Goal: Transaction & Acquisition: Purchase product/service

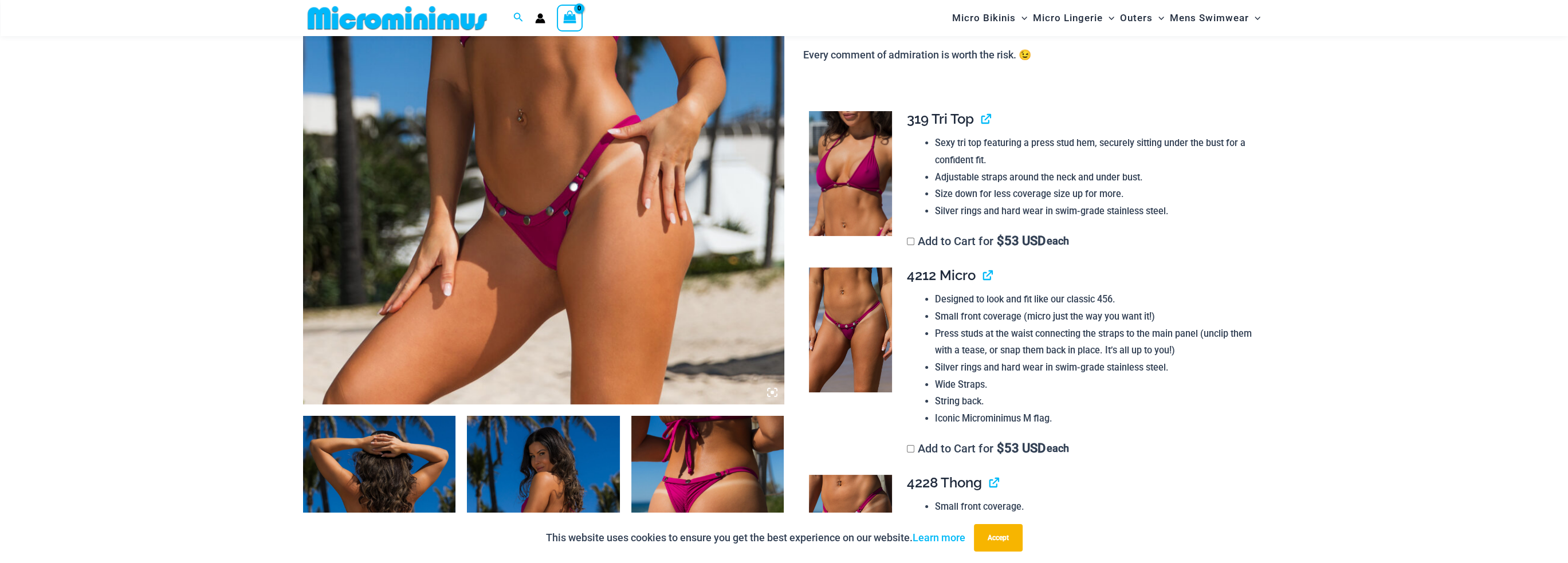
scroll to position [620, 0]
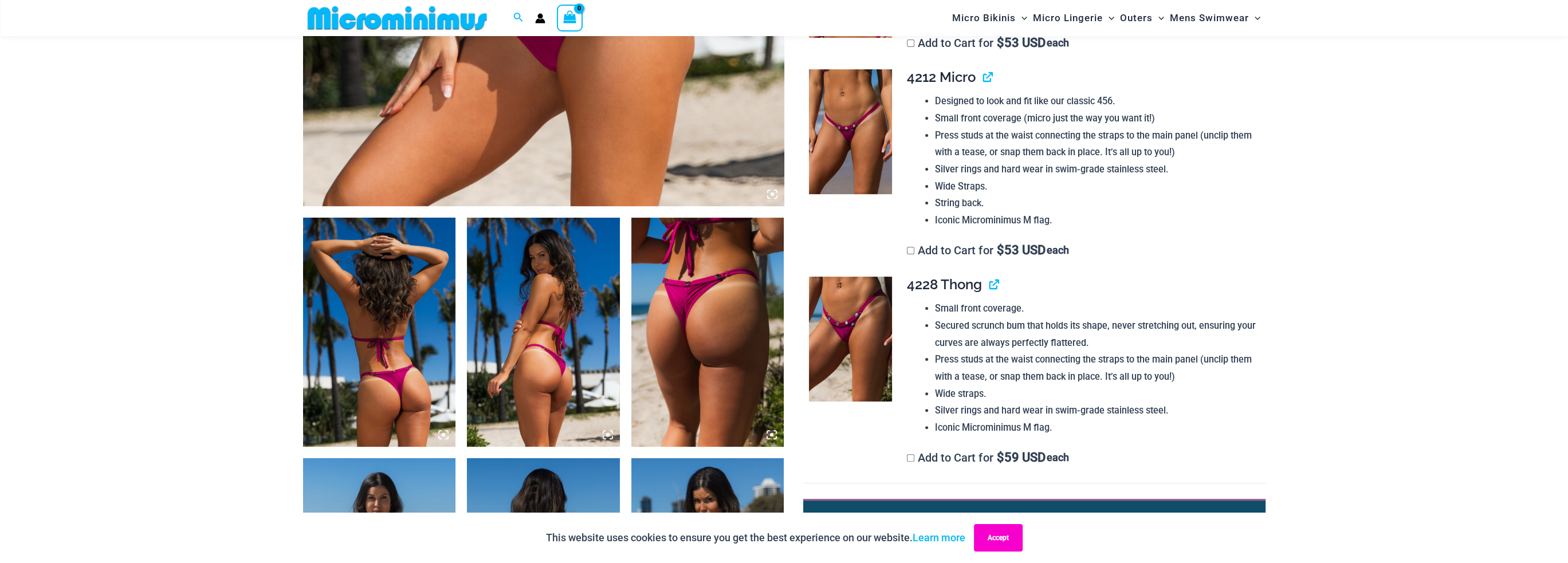
click at [989, 537] on button "Accept" at bounding box center [998, 537] width 49 height 27
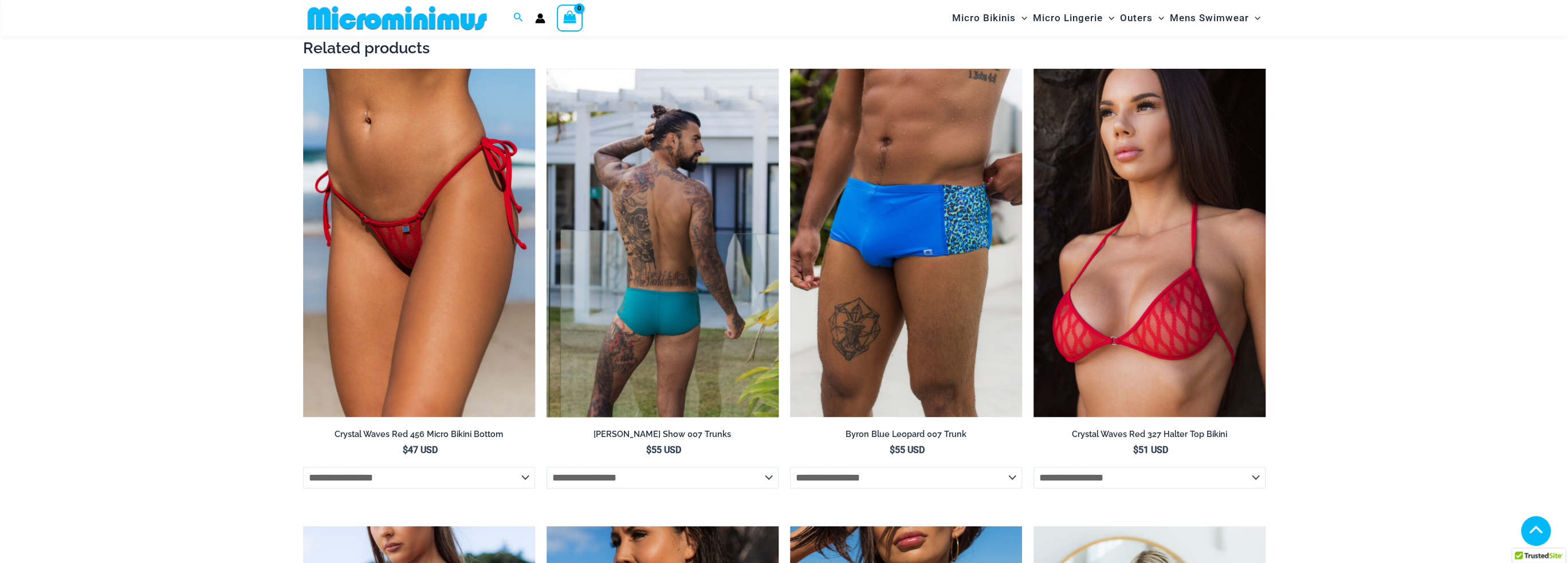
scroll to position [2167, 0]
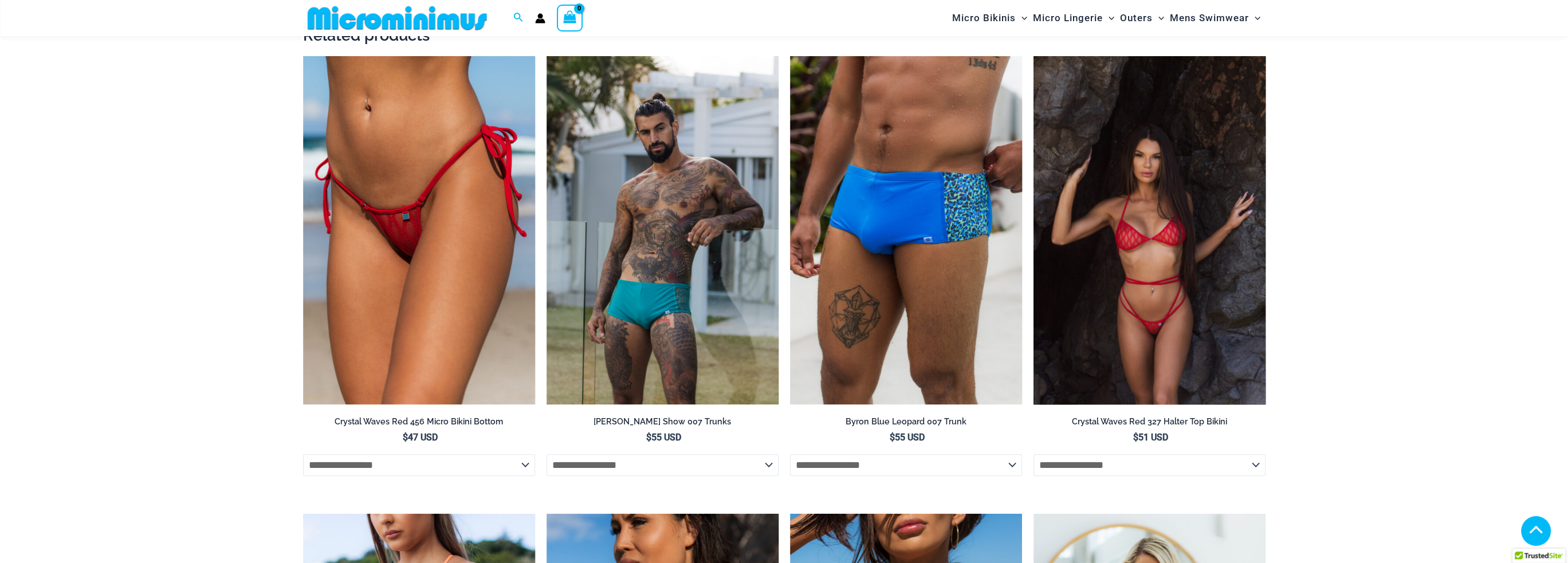
click at [1144, 240] on img at bounding box center [1149, 230] width 232 height 348
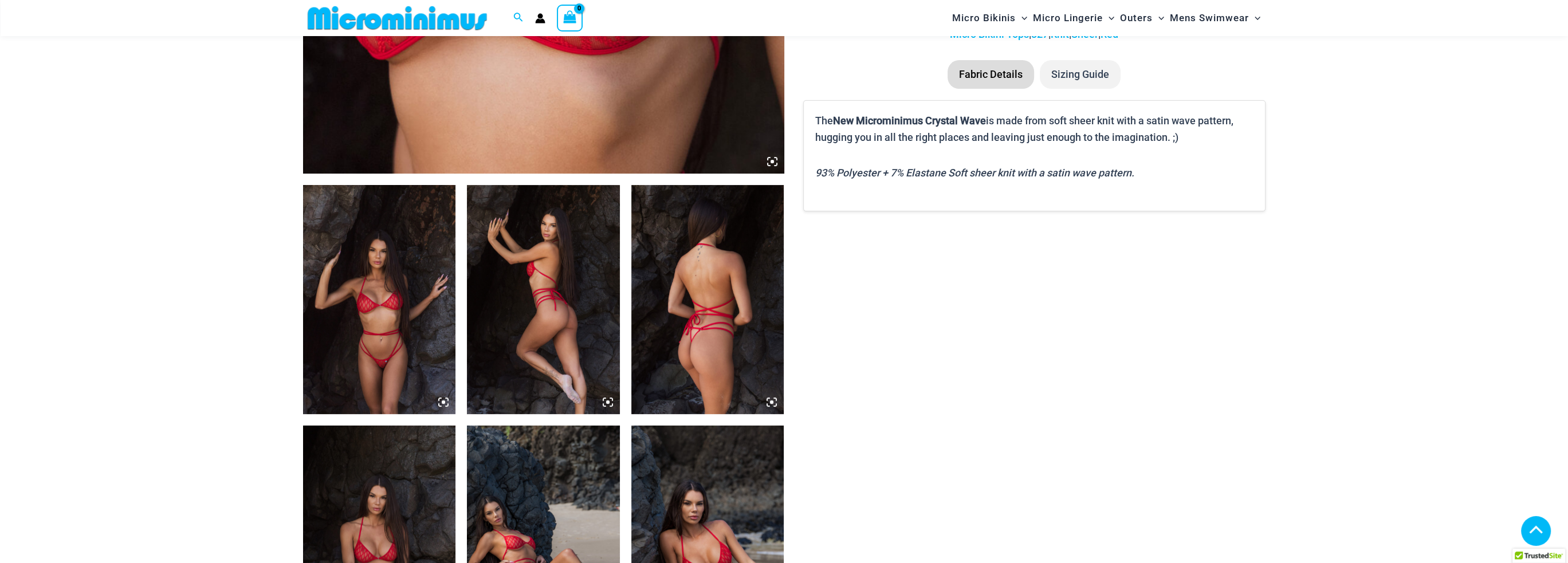
scroll to position [793, 0]
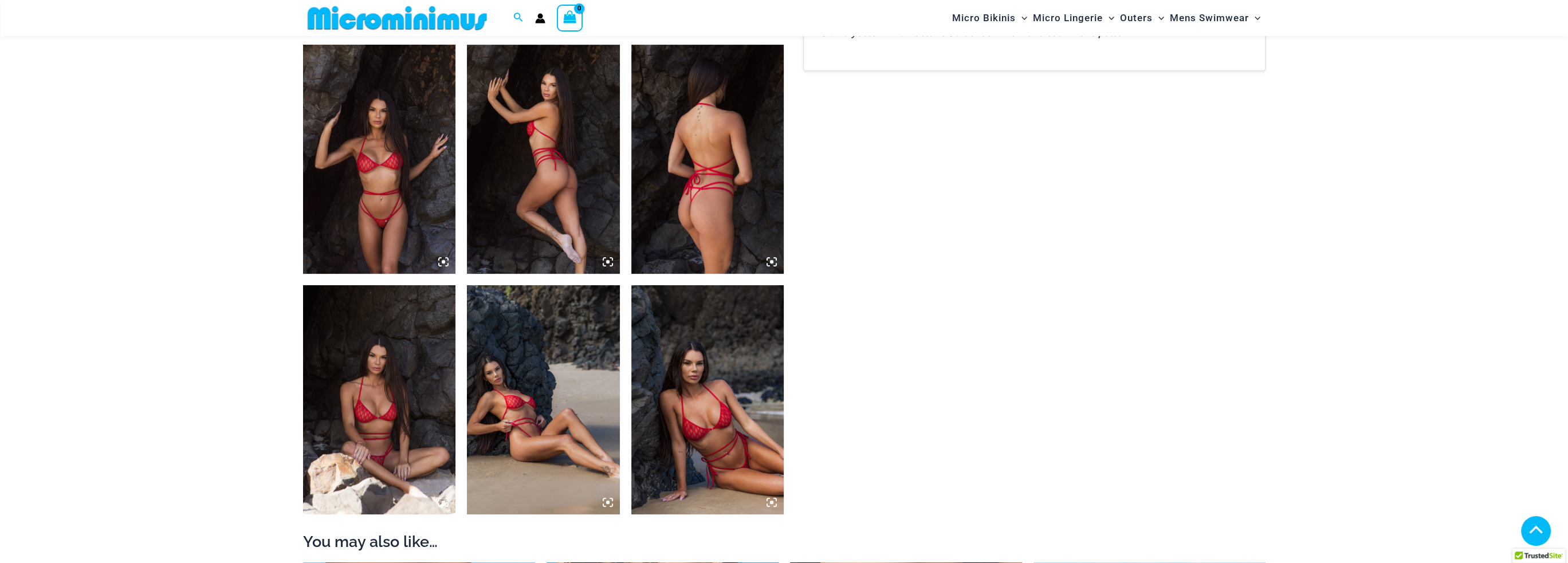
click at [383, 181] on img at bounding box center [379, 159] width 153 height 229
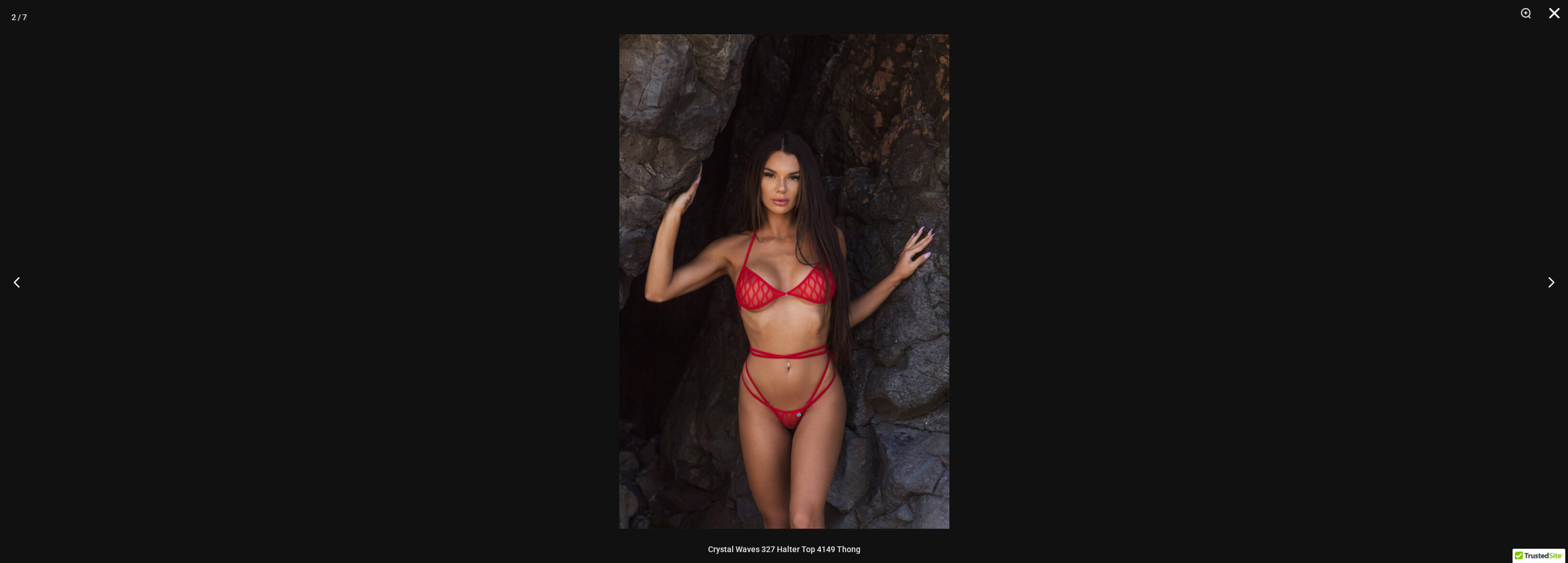
click at [1555, 10] on button "Close" at bounding box center [1550, 17] width 29 height 34
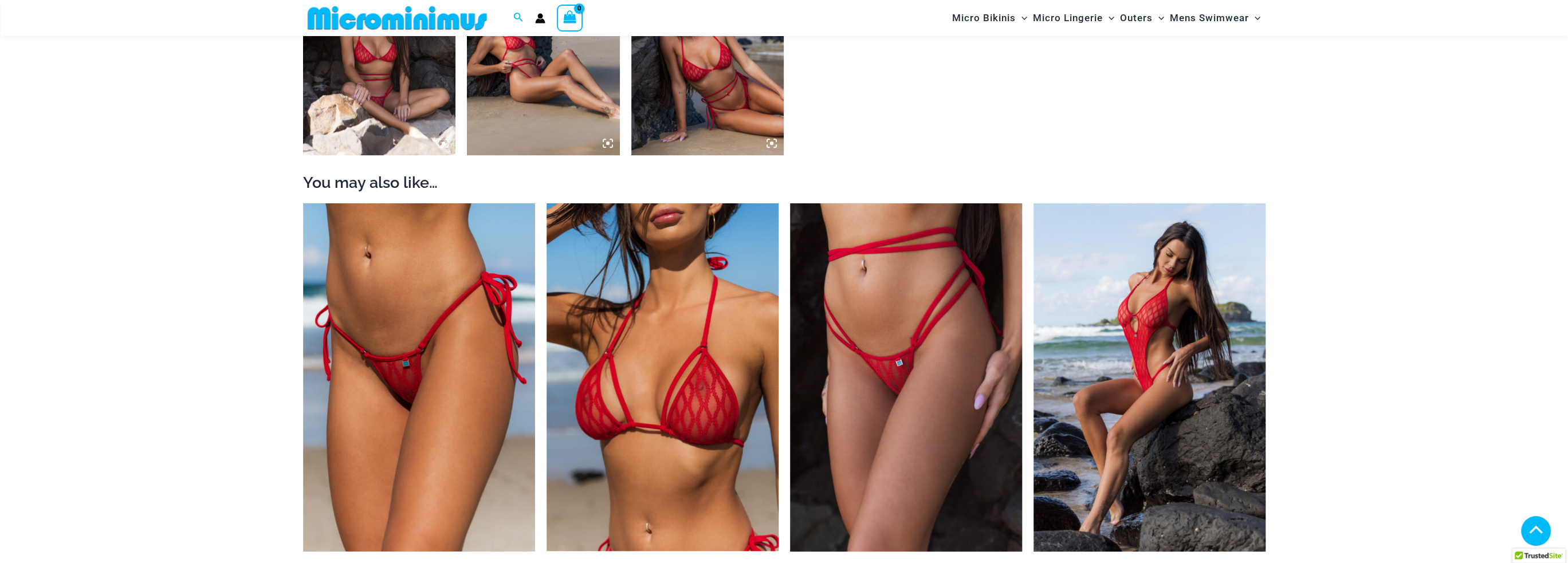
scroll to position [1309, 0]
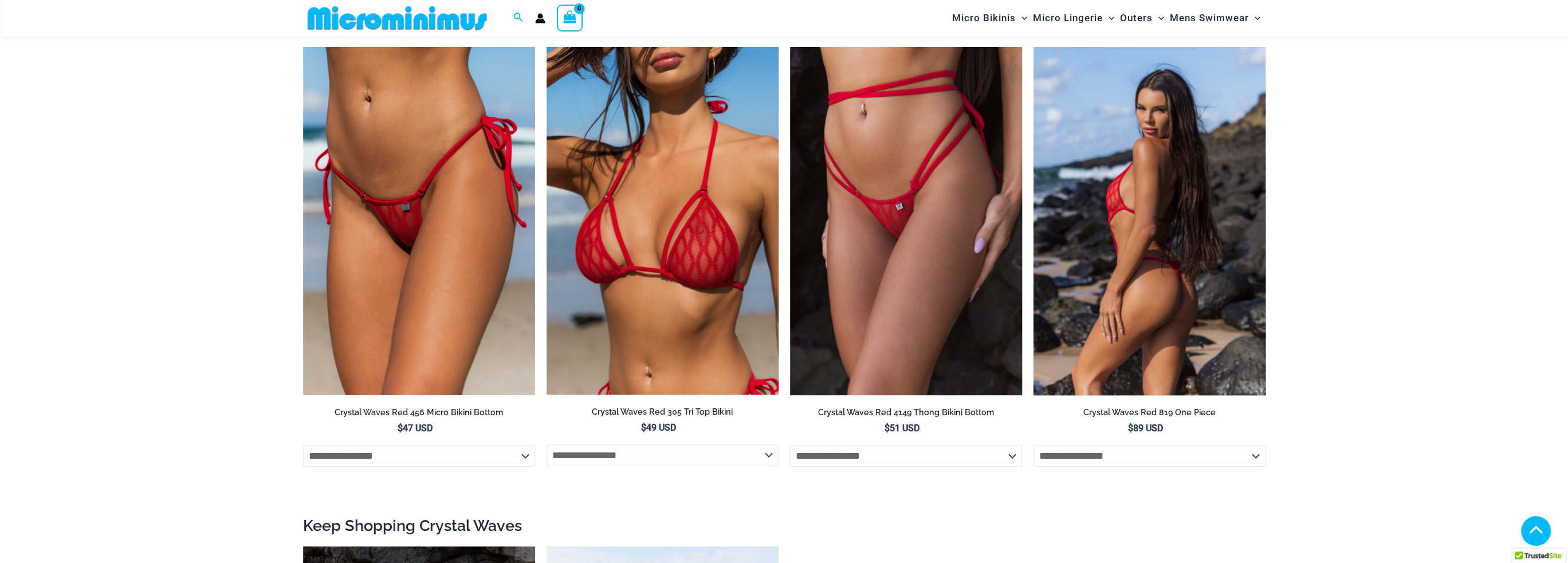
click at [1159, 208] on img at bounding box center [1149, 221] width 232 height 348
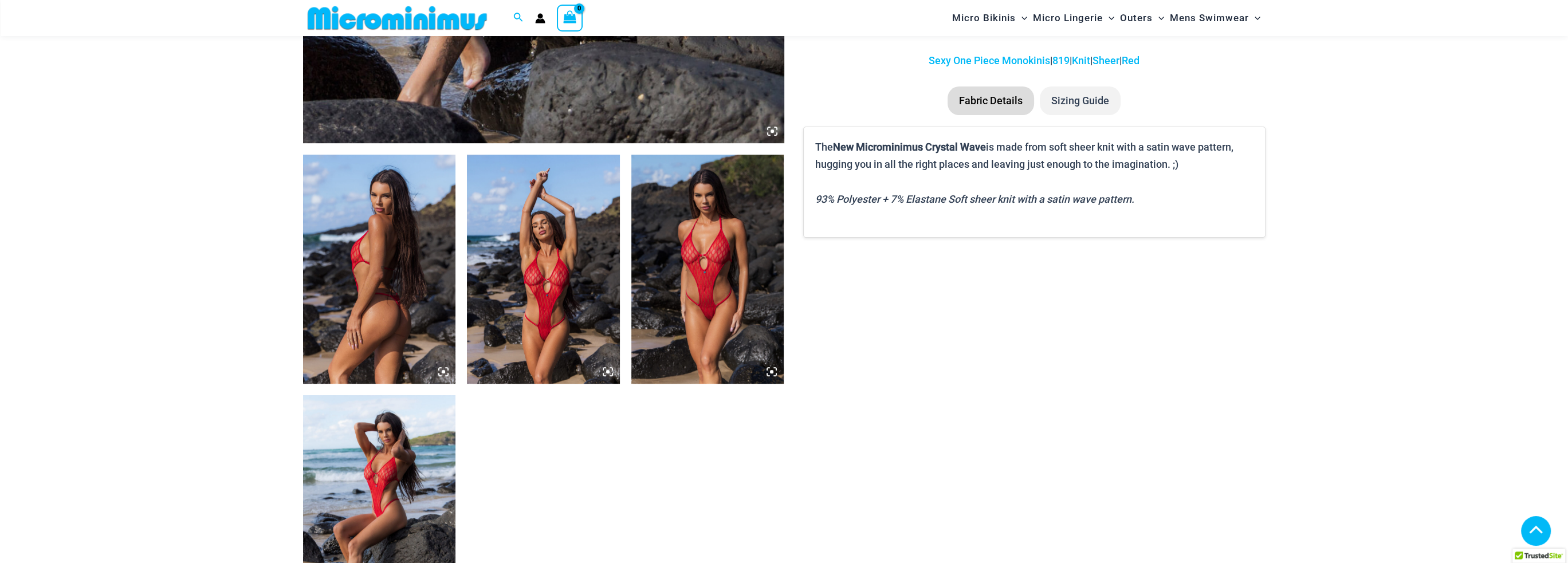
scroll to position [735, 0]
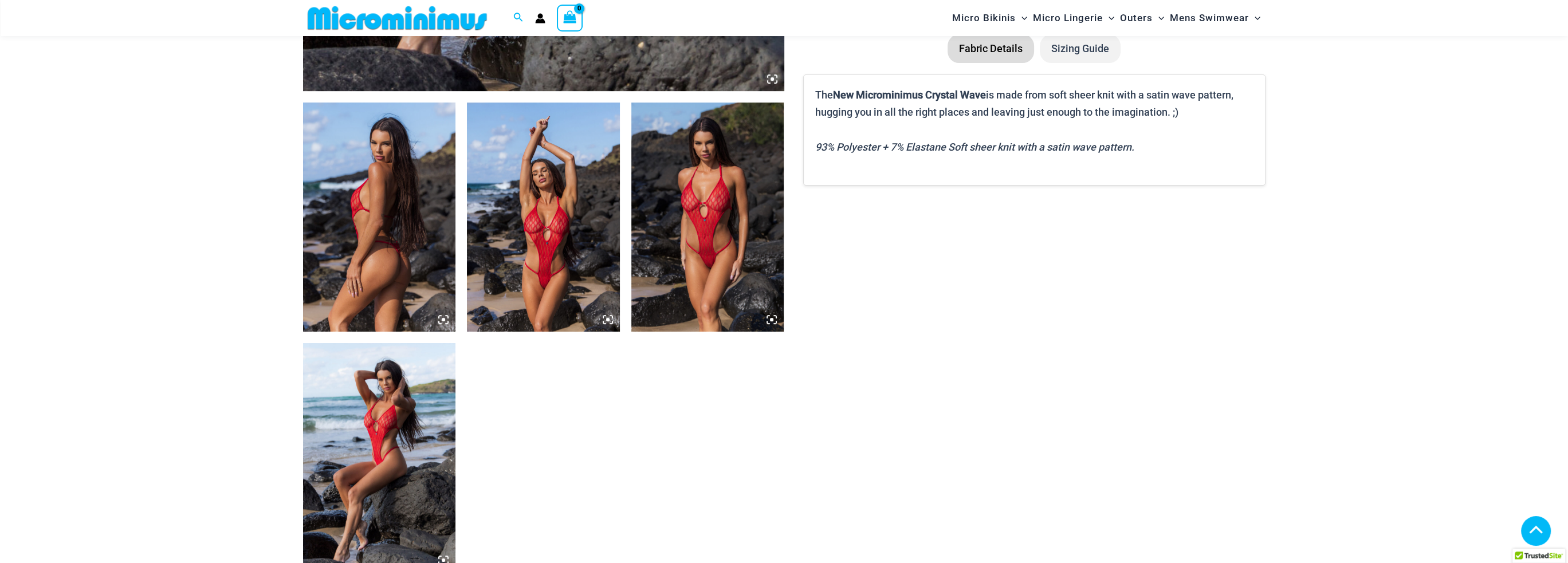
click at [569, 240] on img at bounding box center [543, 217] width 153 height 229
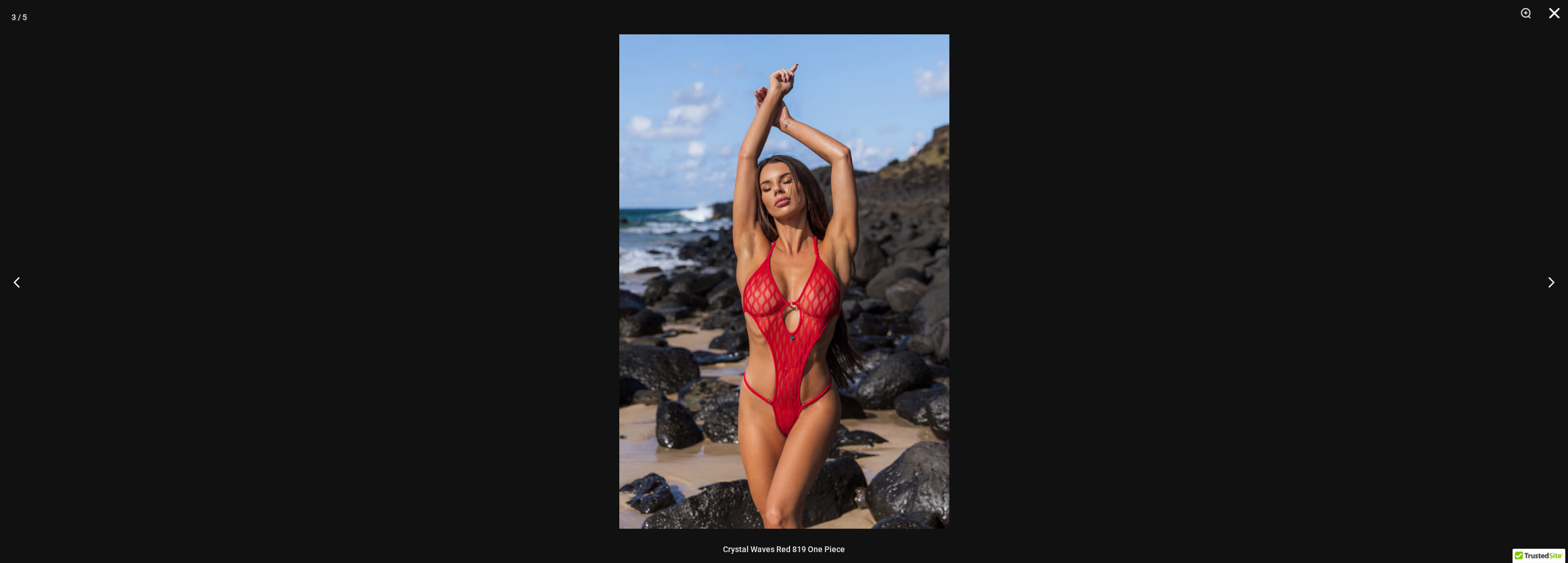
click at [1551, 23] on button "Close" at bounding box center [1550, 17] width 29 height 34
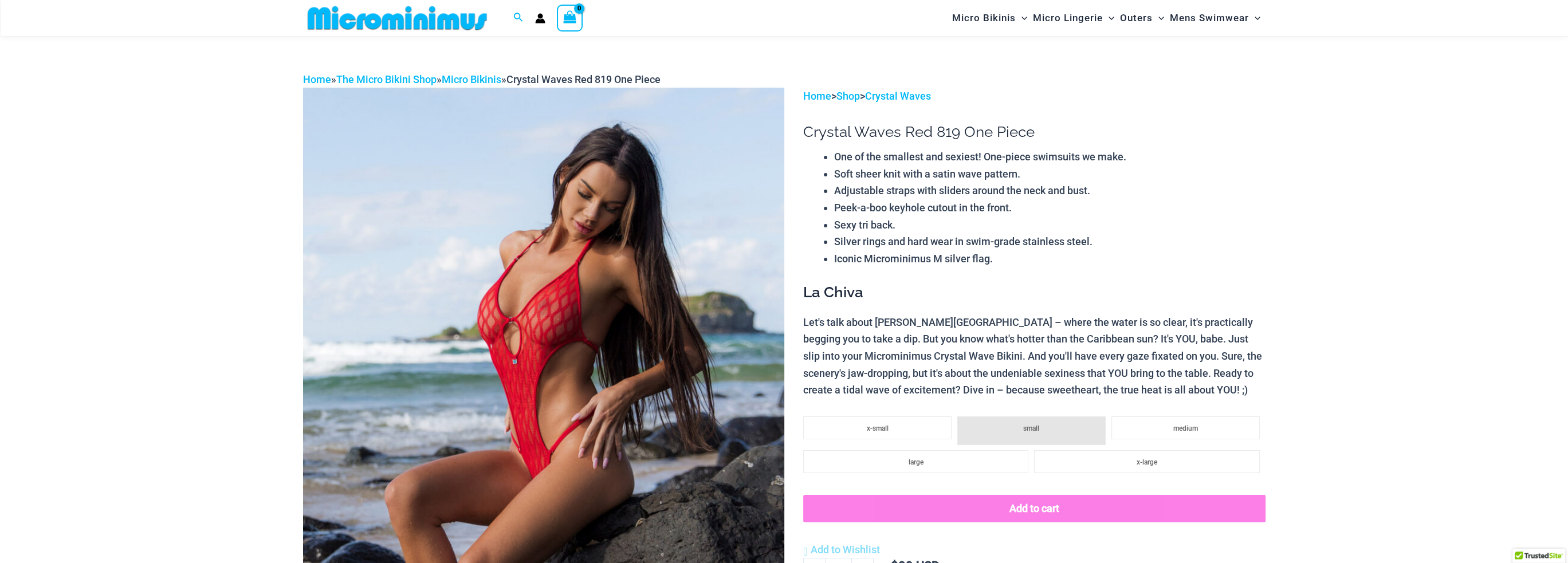
scroll to position [0, 0]
